Goal: Task Accomplishment & Management: Manage account settings

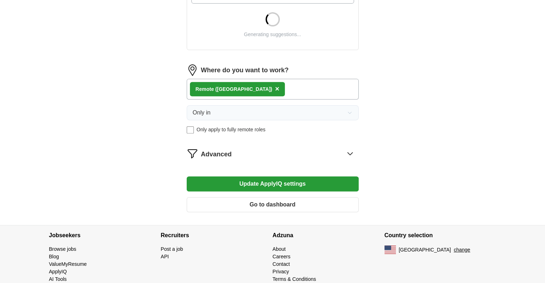
scroll to position [282, 0]
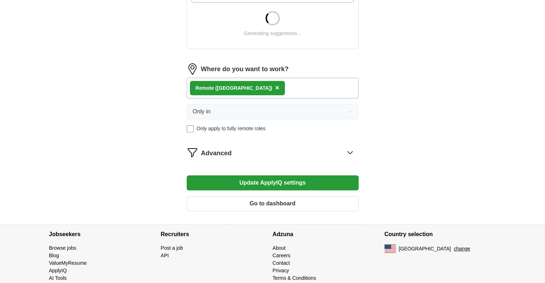
click at [351, 151] on icon at bounding box center [349, 152] width 5 height 3
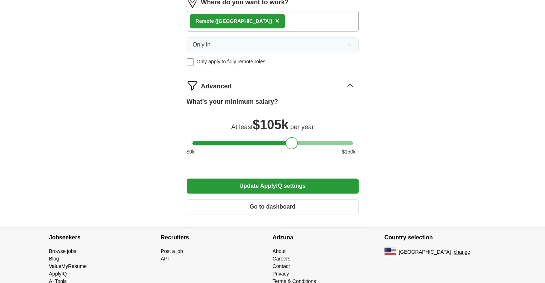
scroll to position [524, 0]
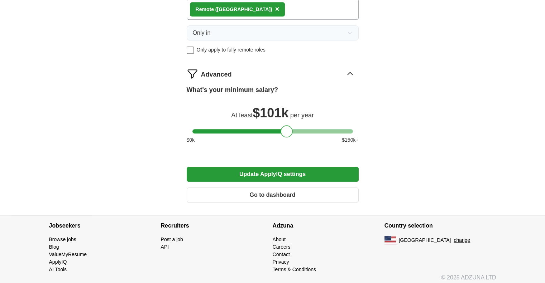
click at [289, 128] on div at bounding box center [286, 131] width 12 height 12
drag, startPoint x: 289, startPoint y: 128, endPoint x: 284, endPoint y: 127, distance: 5.4
click at [284, 127] on div at bounding box center [285, 131] width 12 height 12
click at [287, 127] on div at bounding box center [285, 131] width 12 height 12
click at [287, 130] on div at bounding box center [285, 131] width 12 height 12
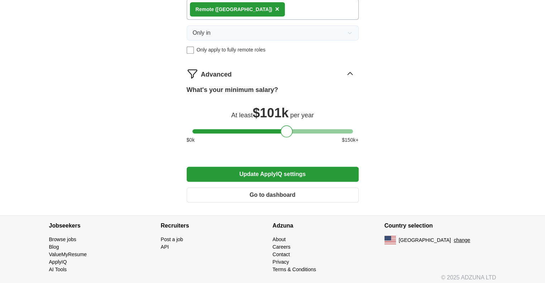
drag, startPoint x: 287, startPoint y: 130, endPoint x: 278, endPoint y: 130, distance: 9.0
drag, startPoint x: 278, startPoint y: 130, endPoint x: 254, endPoint y: 135, distance: 24.2
click at [254, 136] on div "$ 0 k $ 150 k+" at bounding box center [273, 140] width 172 height 8
click at [287, 126] on div at bounding box center [285, 131] width 12 height 12
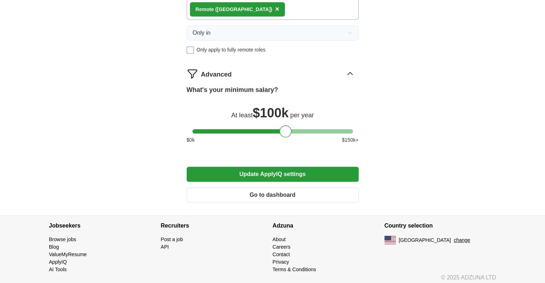
click at [287, 127] on div at bounding box center [285, 131] width 12 height 12
click at [295, 167] on button "Update ApplyIQ settings" at bounding box center [273, 174] width 172 height 15
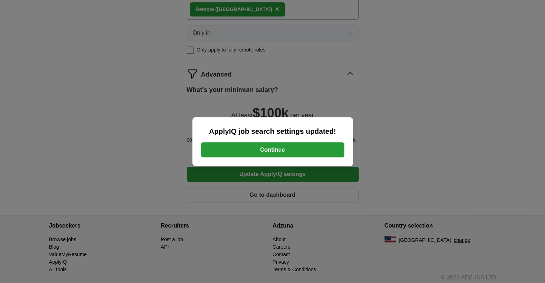
click at [303, 150] on button "Continue" at bounding box center [272, 150] width 143 height 15
